Goal: Task Accomplishment & Management: Use online tool/utility

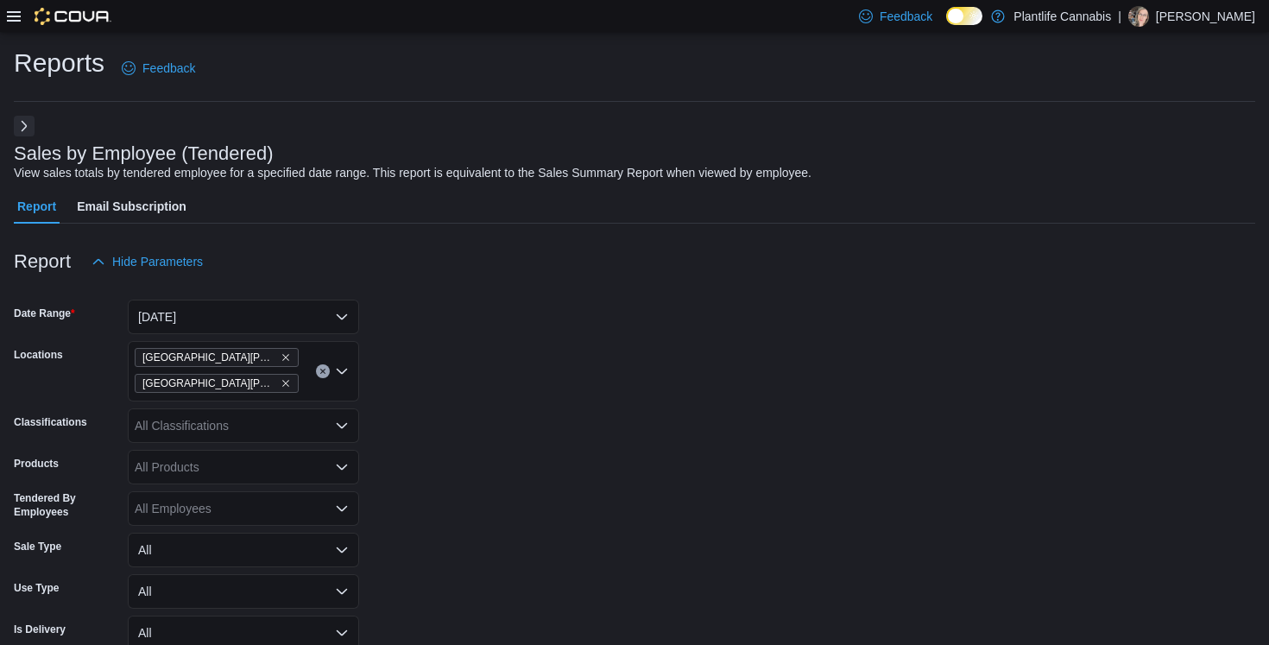
scroll to position [427, 0]
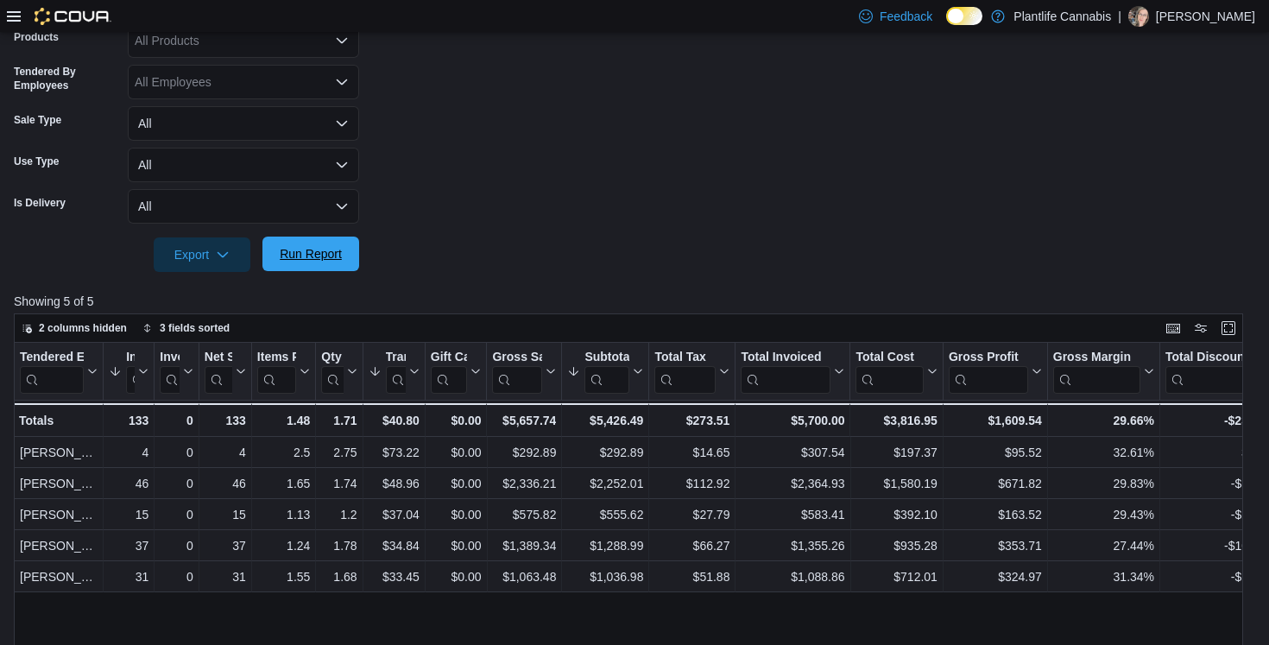
click at [338, 263] on span "Run Report" at bounding box center [311, 253] width 62 height 17
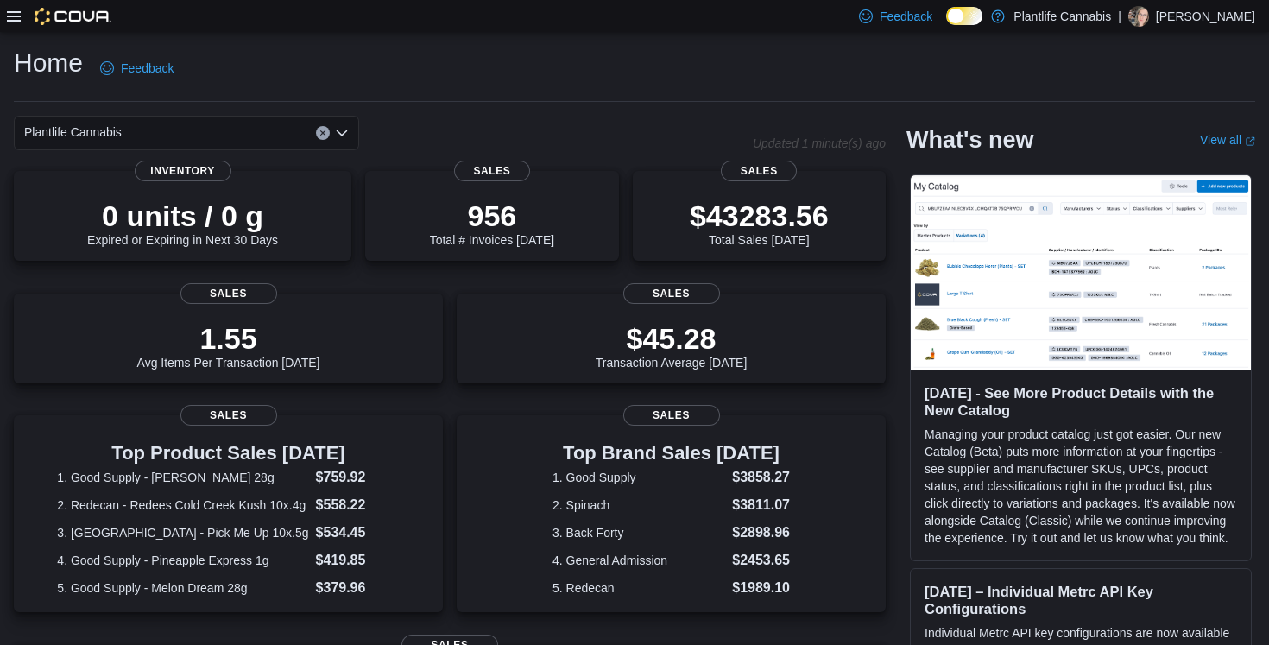
click at [17, 16] on icon at bounding box center [14, 16] width 14 height 10
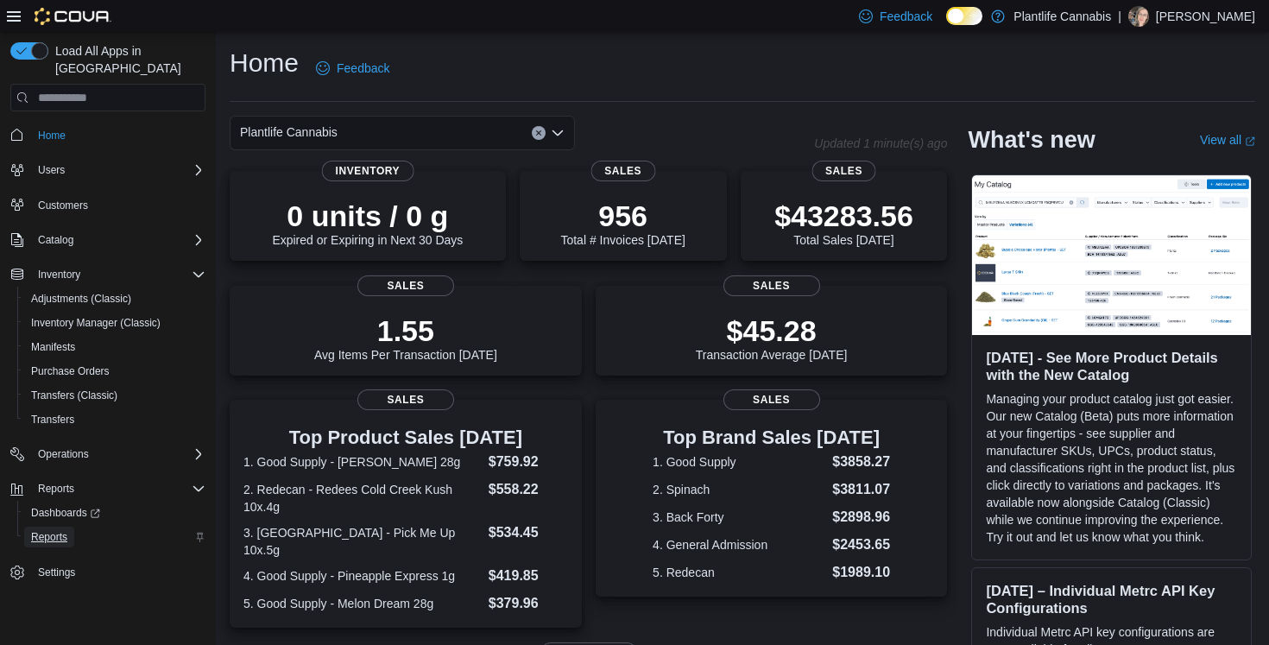
click at [66, 530] on span "Reports" at bounding box center [49, 537] width 36 height 14
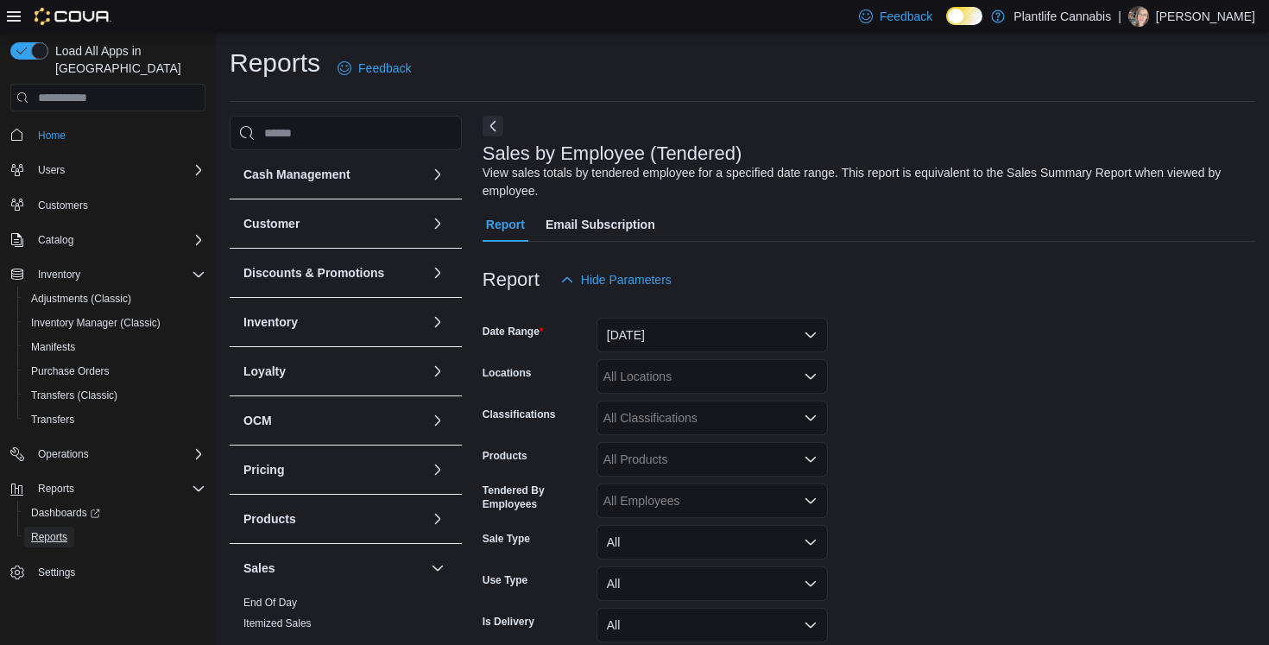
scroll to position [58, 0]
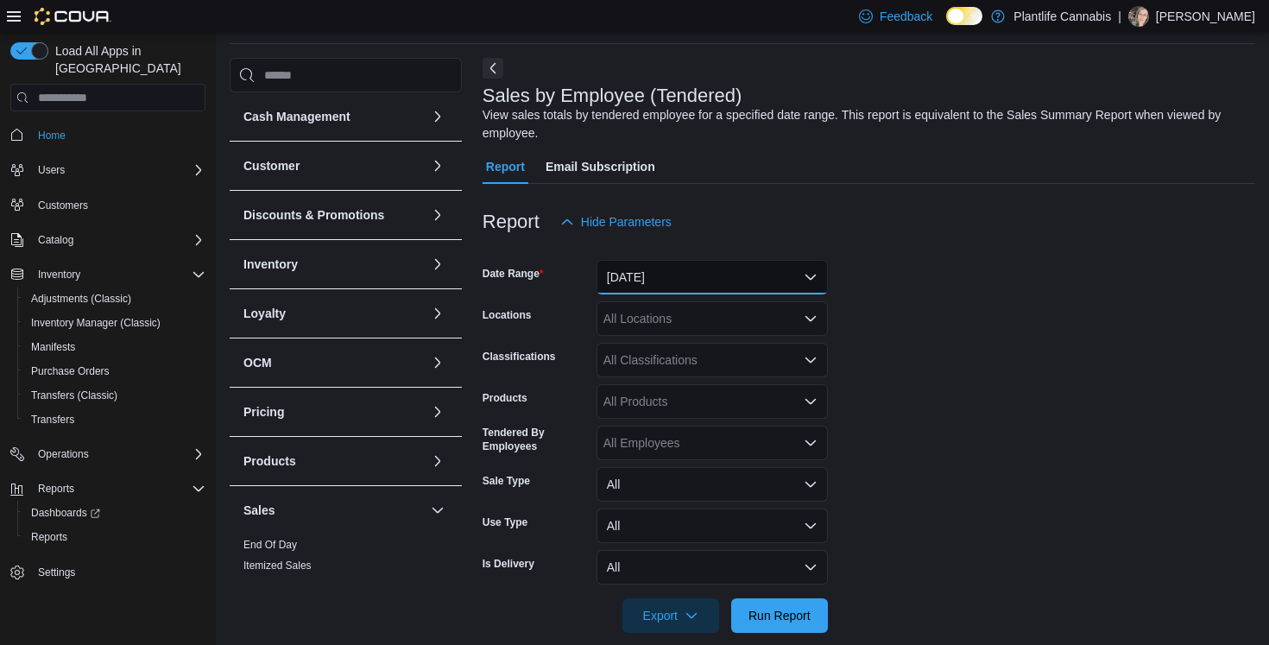
click at [704, 271] on button "[DATE]" at bounding box center [712, 277] width 231 height 35
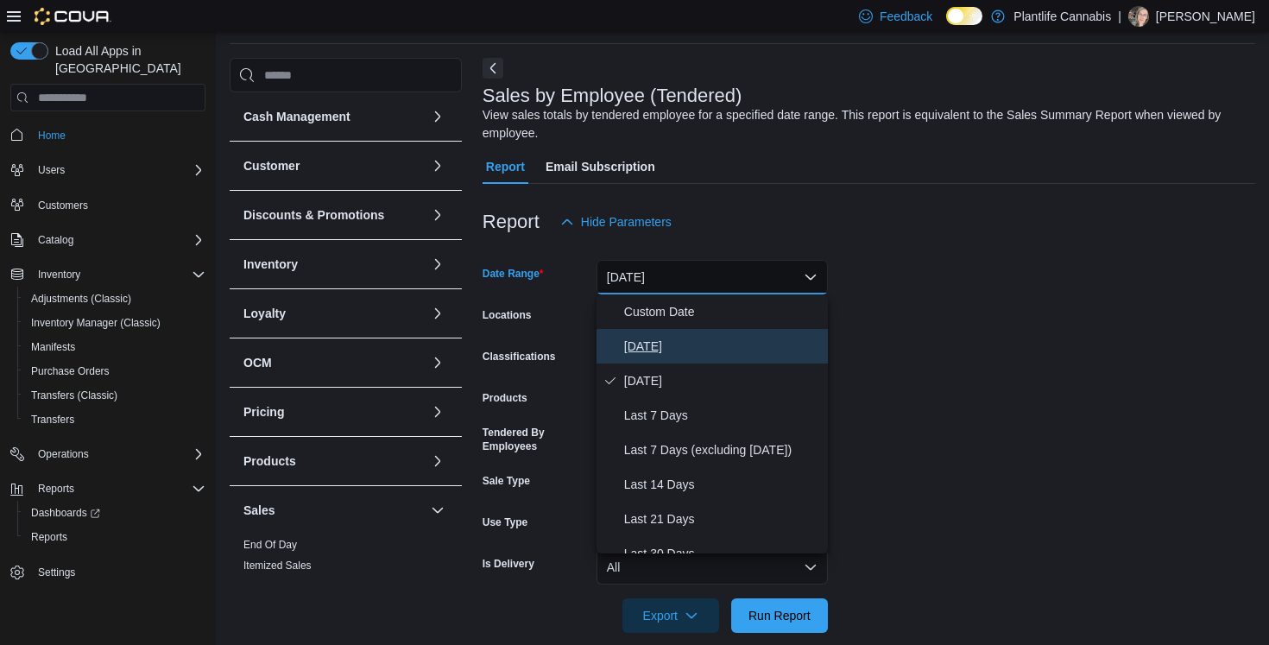
click at [655, 350] on span "[DATE]" at bounding box center [722, 346] width 197 height 21
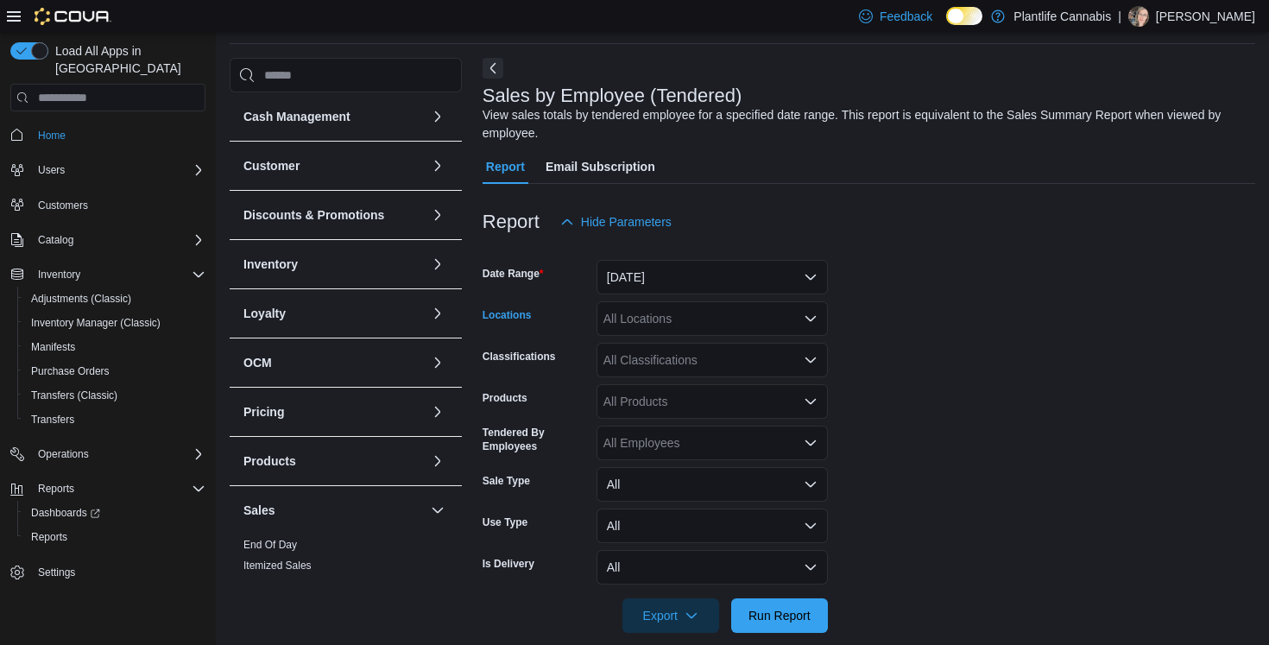
click at [681, 327] on div "All Locations" at bounding box center [712, 318] width 231 height 35
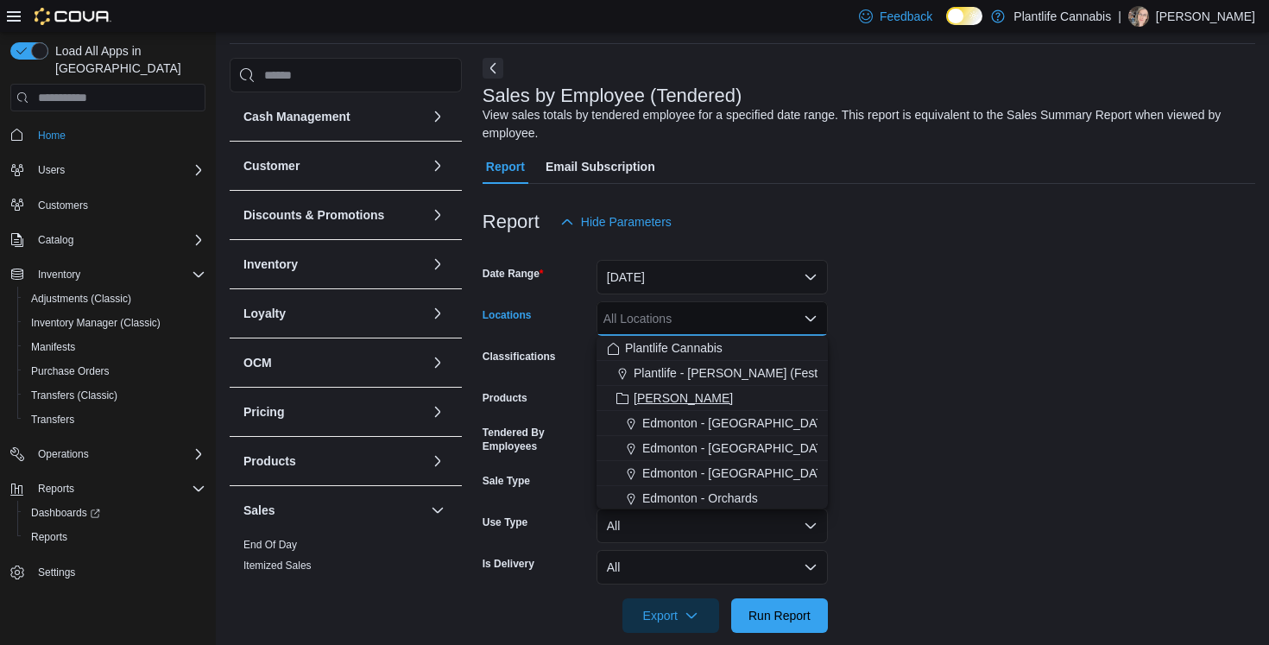
click at [660, 396] on span "[PERSON_NAME]" at bounding box center [683, 397] width 99 height 17
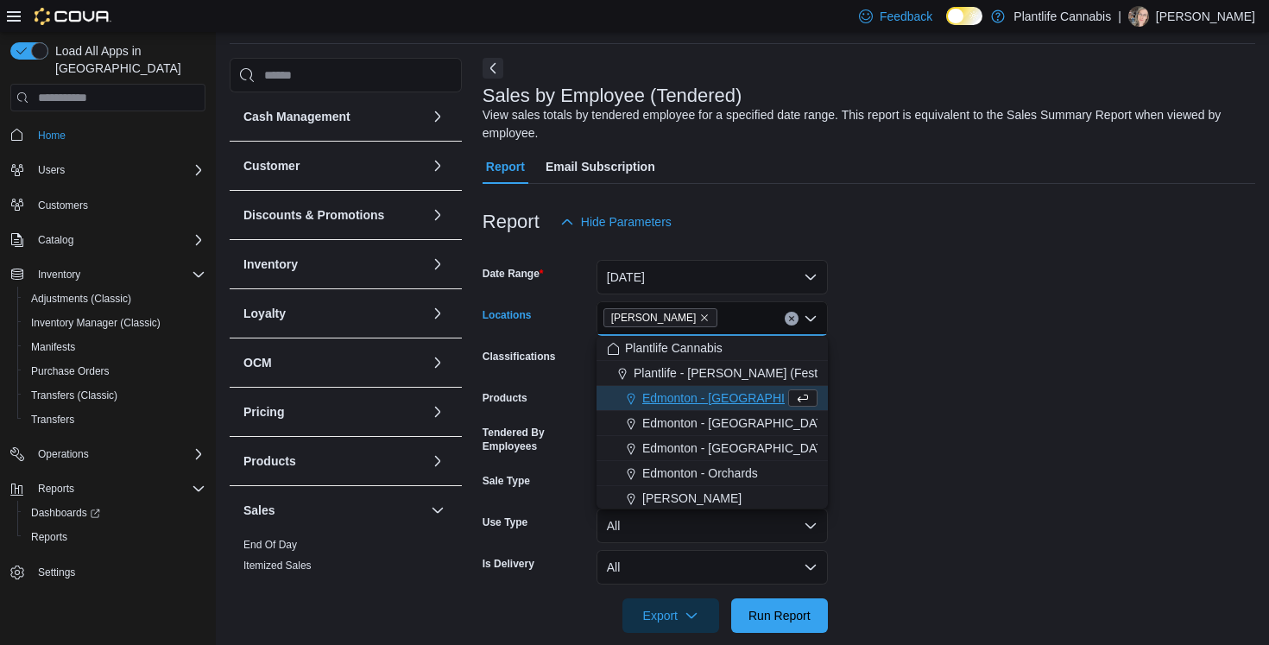
click at [933, 379] on form "Date Range [DATE] Locations [GEOGRAPHIC_DATA] box. Selected. Ashton. Press Back…" at bounding box center [869, 436] width 773 height 394
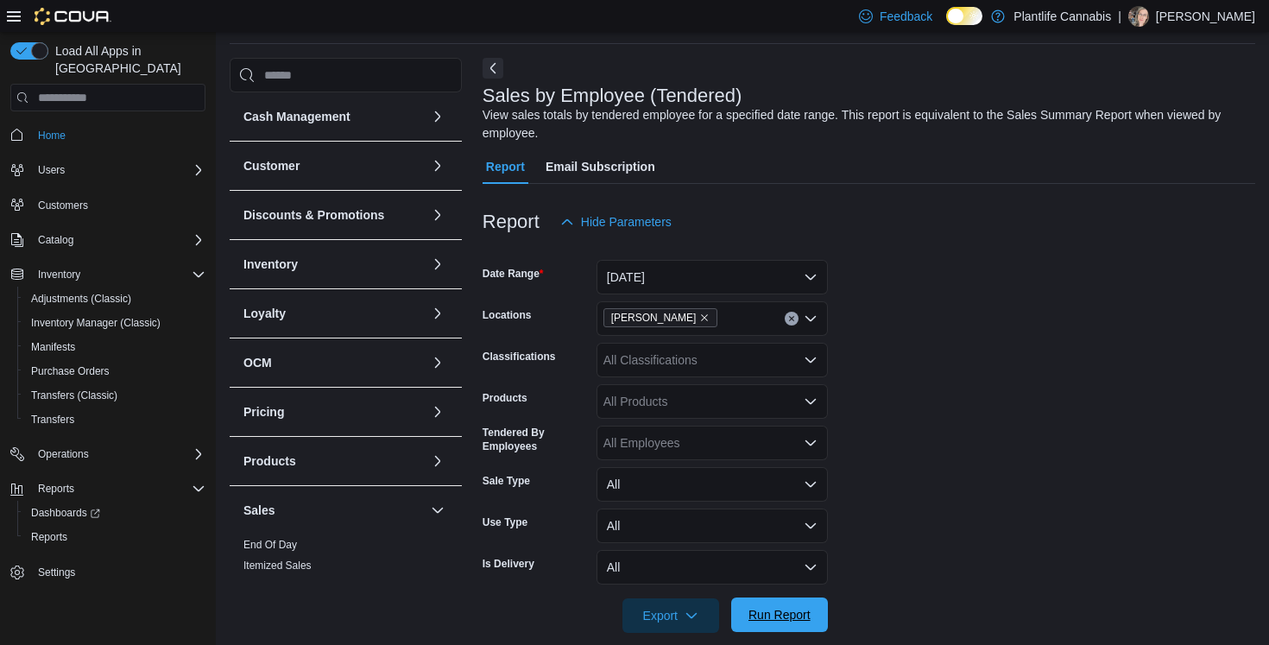
click at [778, 626] on span "Run Report" at bounding box center [780, 615] width 76 height 35
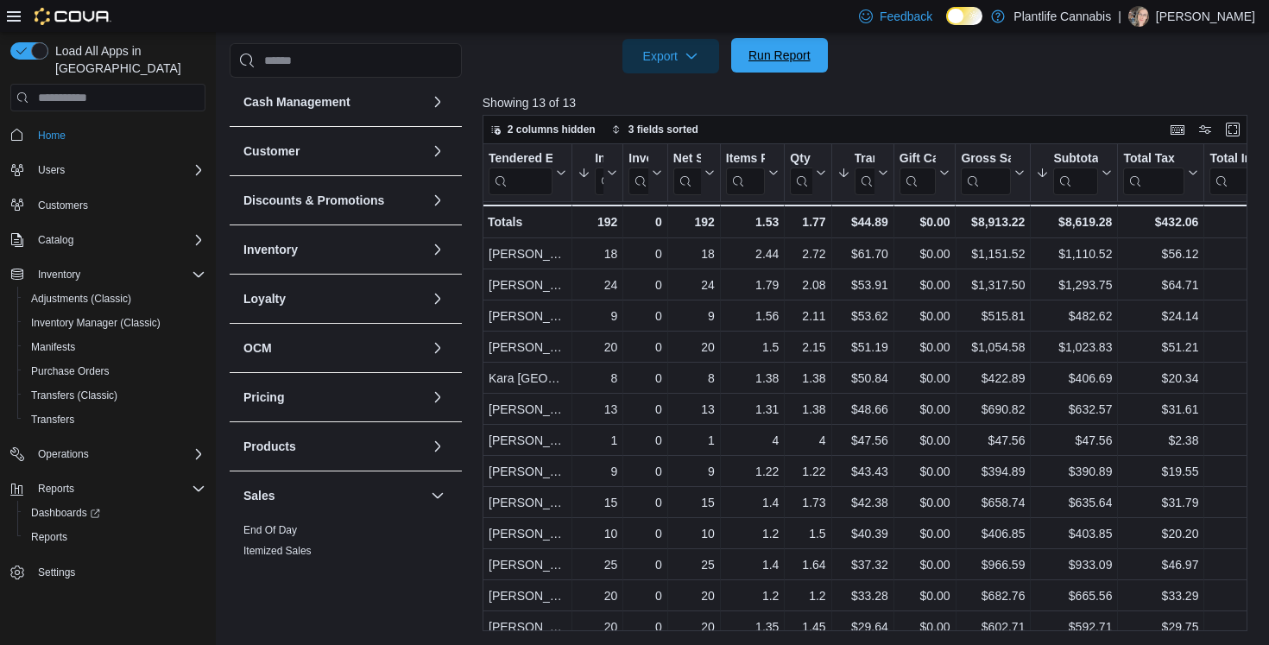
scroll to position [583, 0]
